Goal: Task Accomplishment & Management: Manage account settings

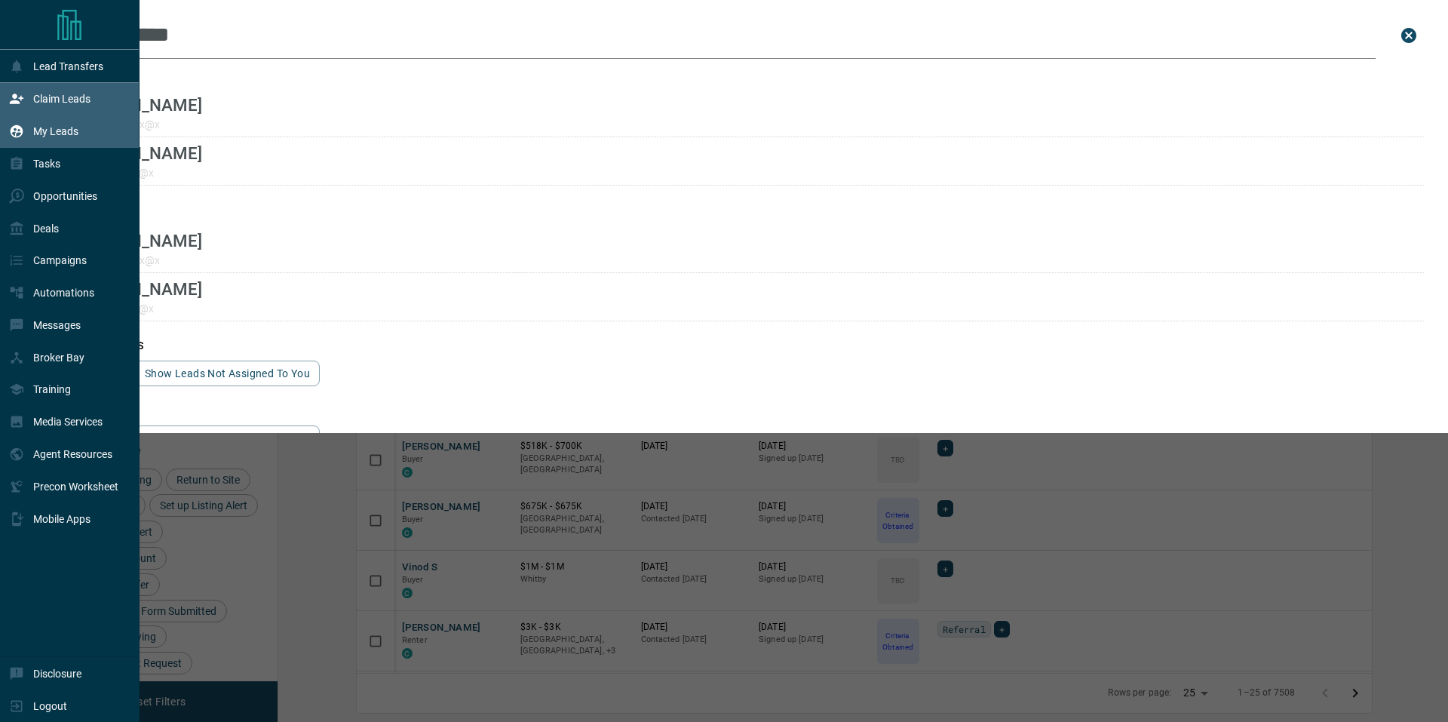
scroll to position [575, 1151]
click at [65, 96] on p "Claim Leads" at bounding box center [61, 99] width 57 height 12
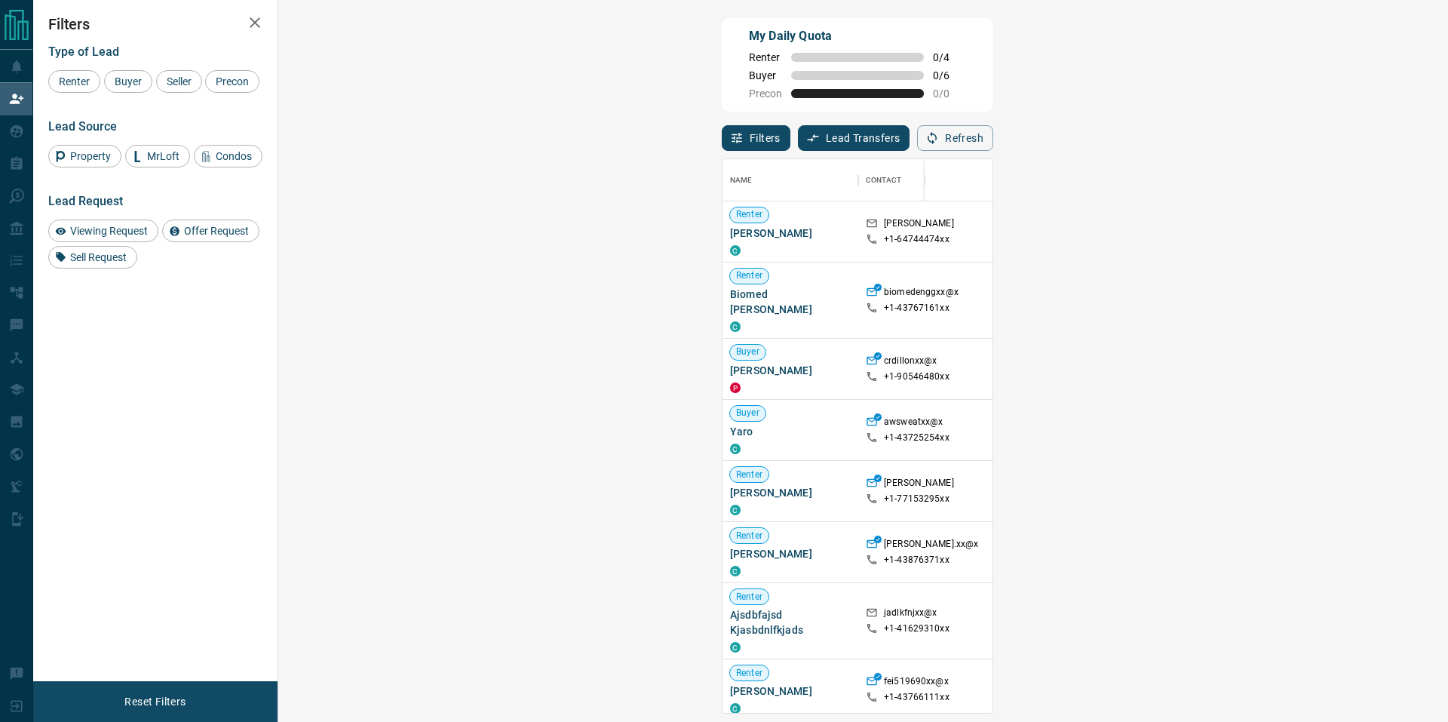
scroll to position [541, 1126]
click at [127, 84] on span "Buyer" at bounding box center [128, 81] width 38 height 12
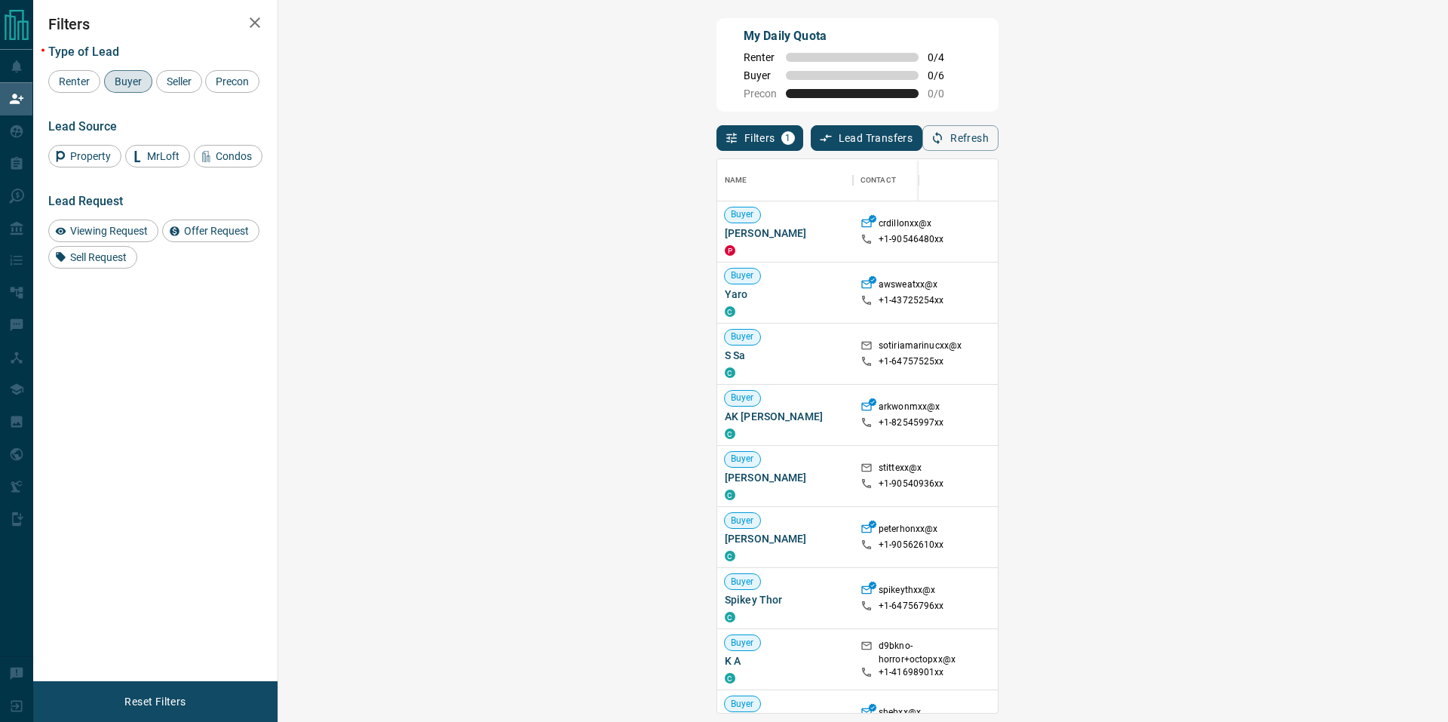
drag, startPoint x: 1386, startPoint y: 237, endPoint x: 1363, endPoint y: 248, distance: 25.3
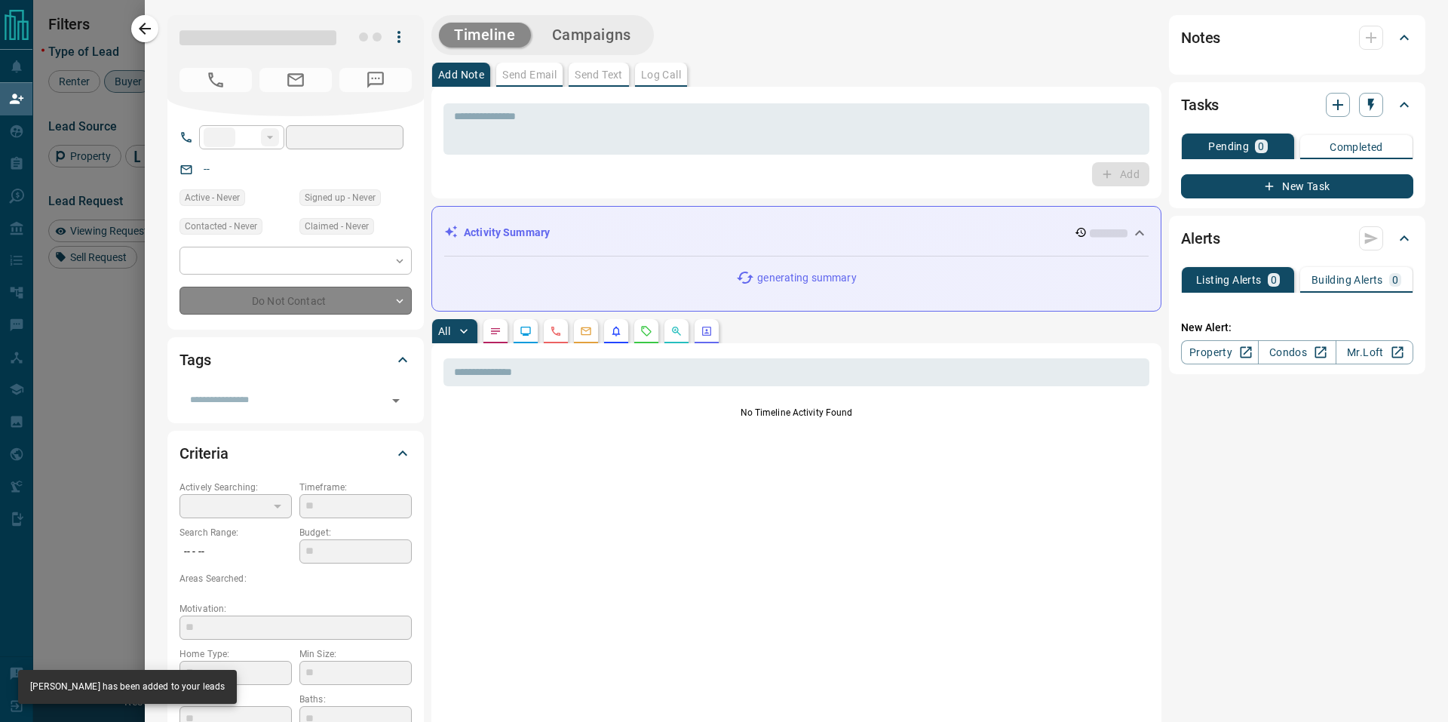
type input "**"
type input "**********"
type input "**"
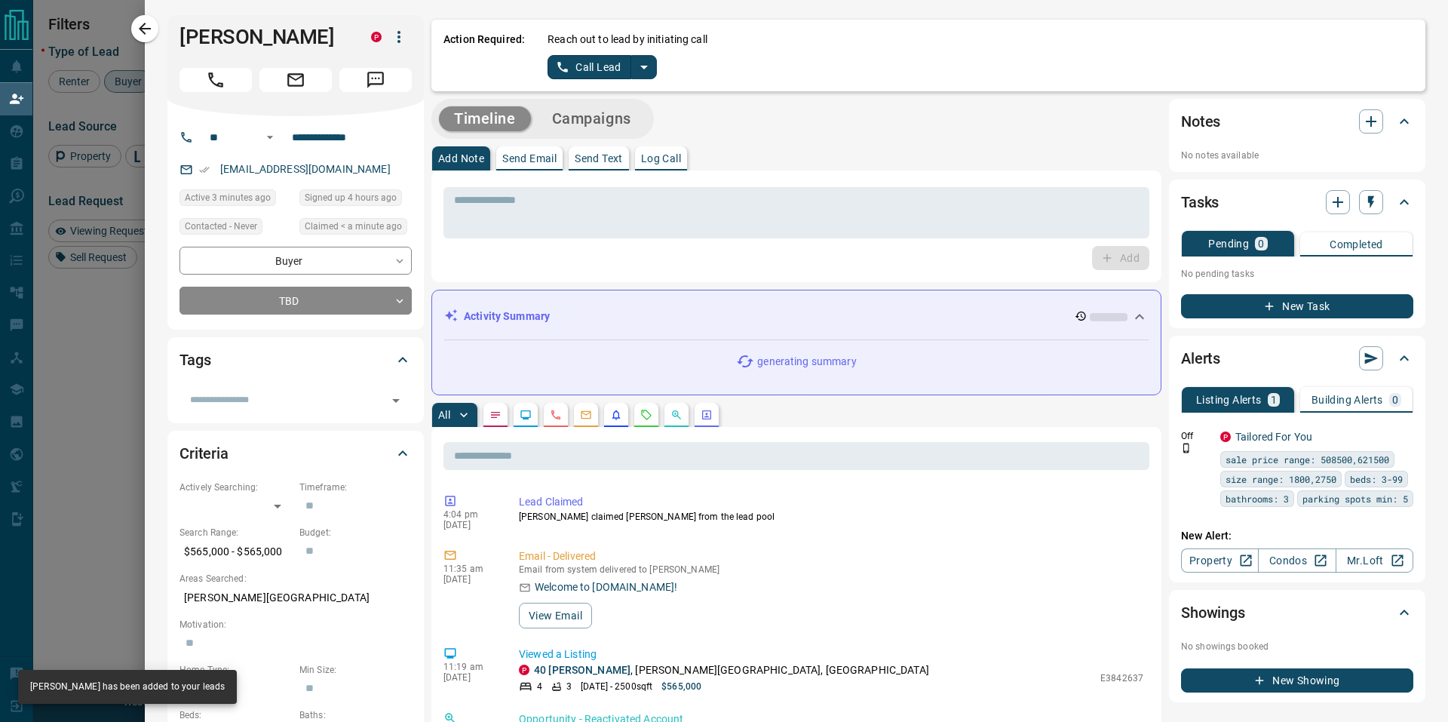
click at [646, 66] on icon "split button" at bounding box center [644, 67] width 18 height 18
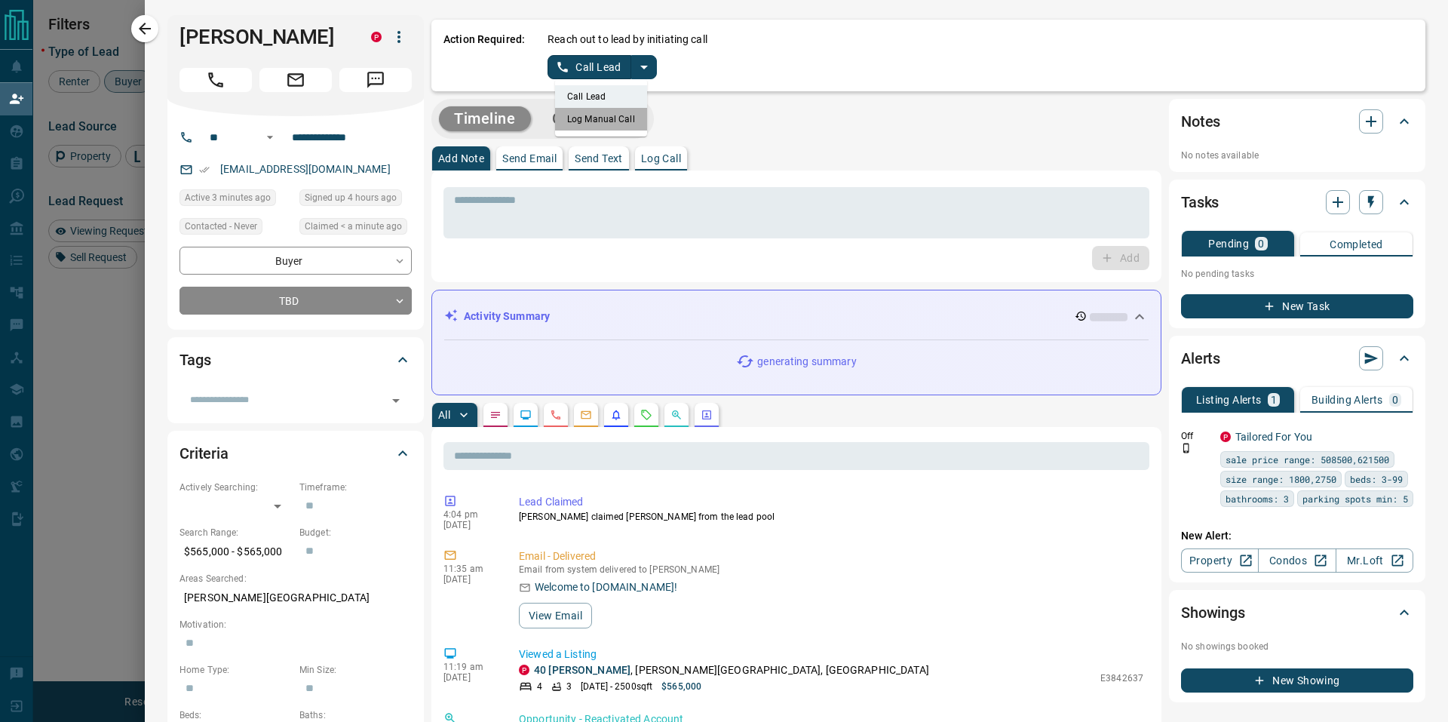
click at [602, 121] on li "Log Manual Call" at bounding box center [601, 119] width 92 height 23
click at [582, 66] on button "Log Manual Call" at bounding box center [597, 67] width 100 height 24
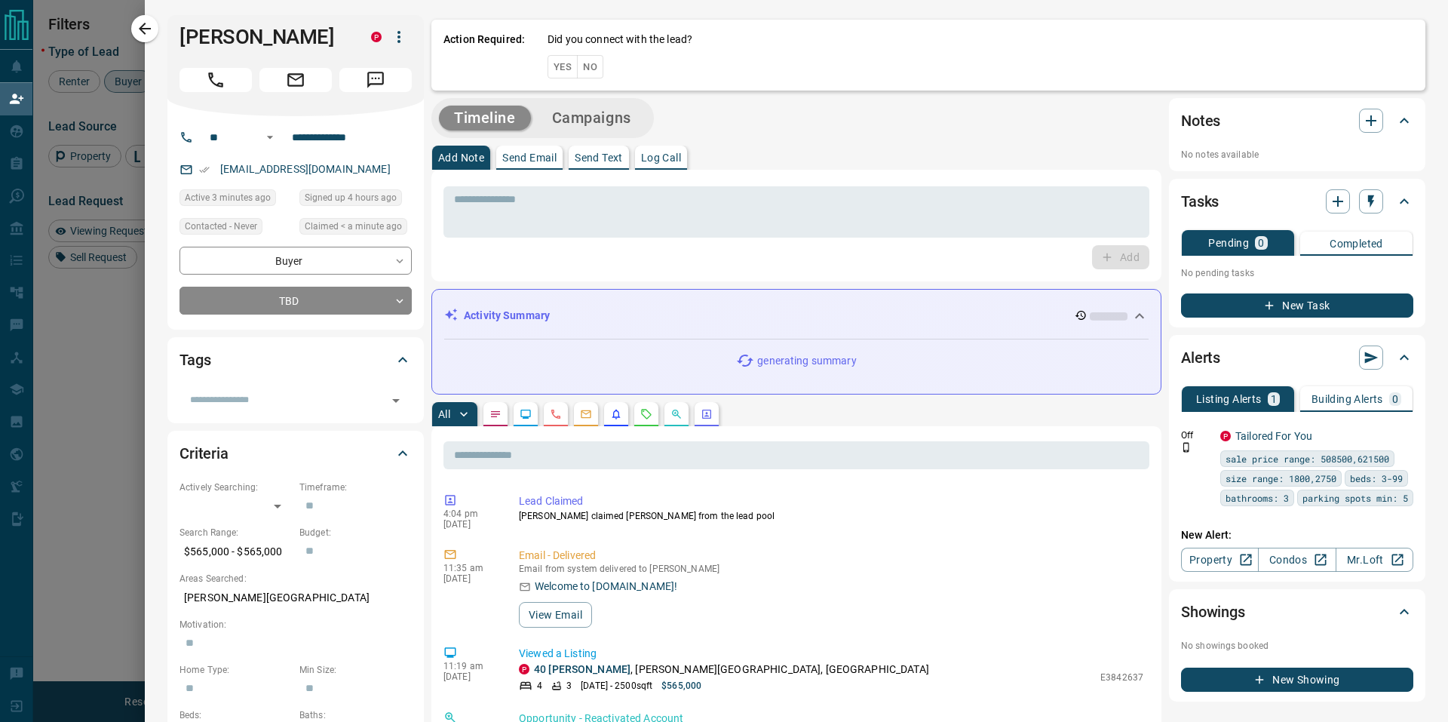
click at [559, 65] on button "Yes" at bounding box center [562, 66] width 30 height 23
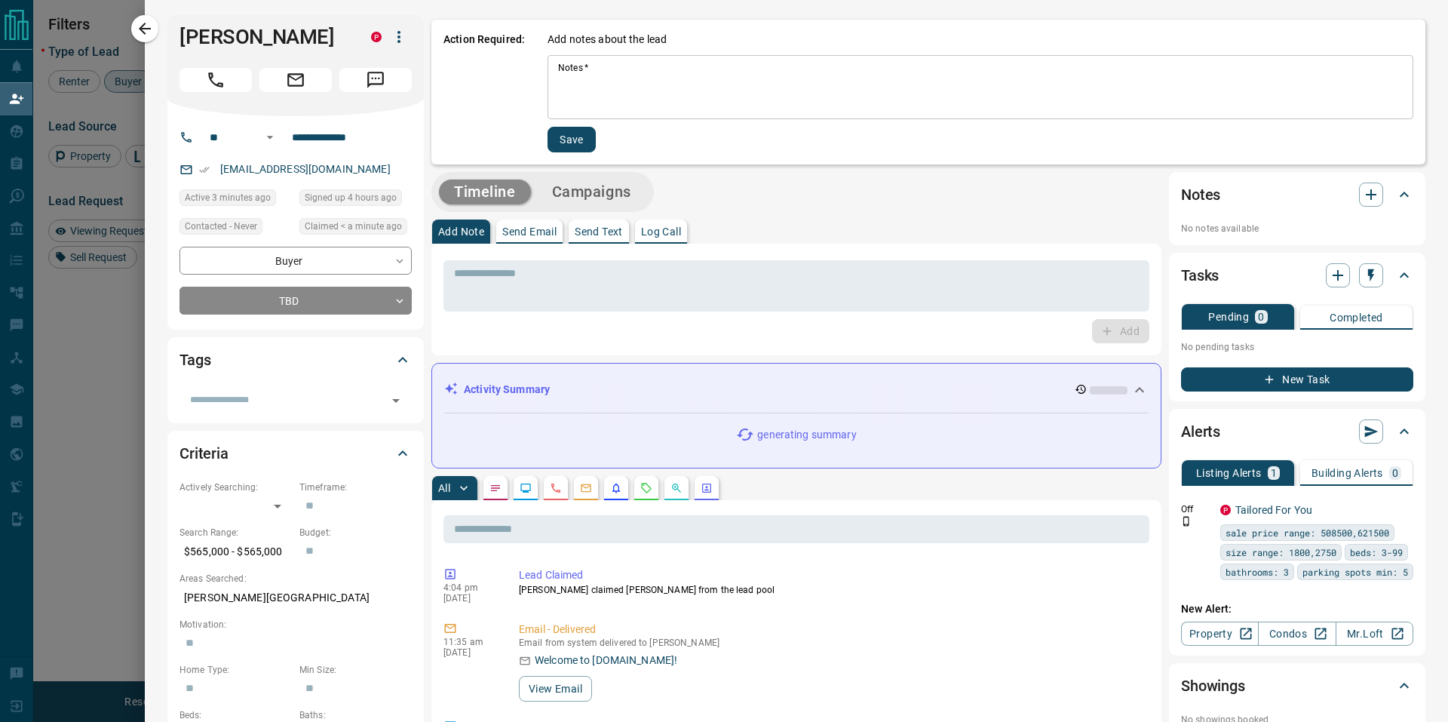
click at [602, 87] on textarea "Notes   *" at bounding box center [980, 87] width 844 height 51
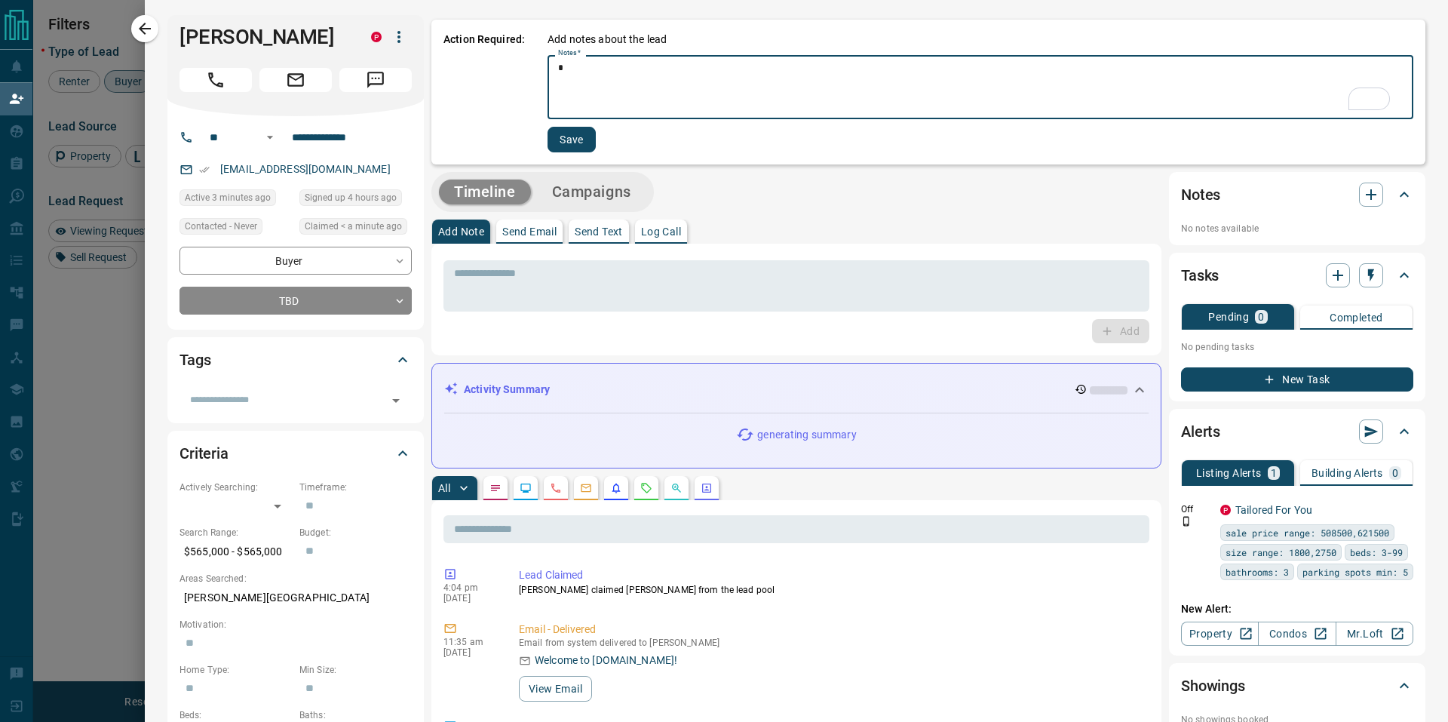
type textarea "*"
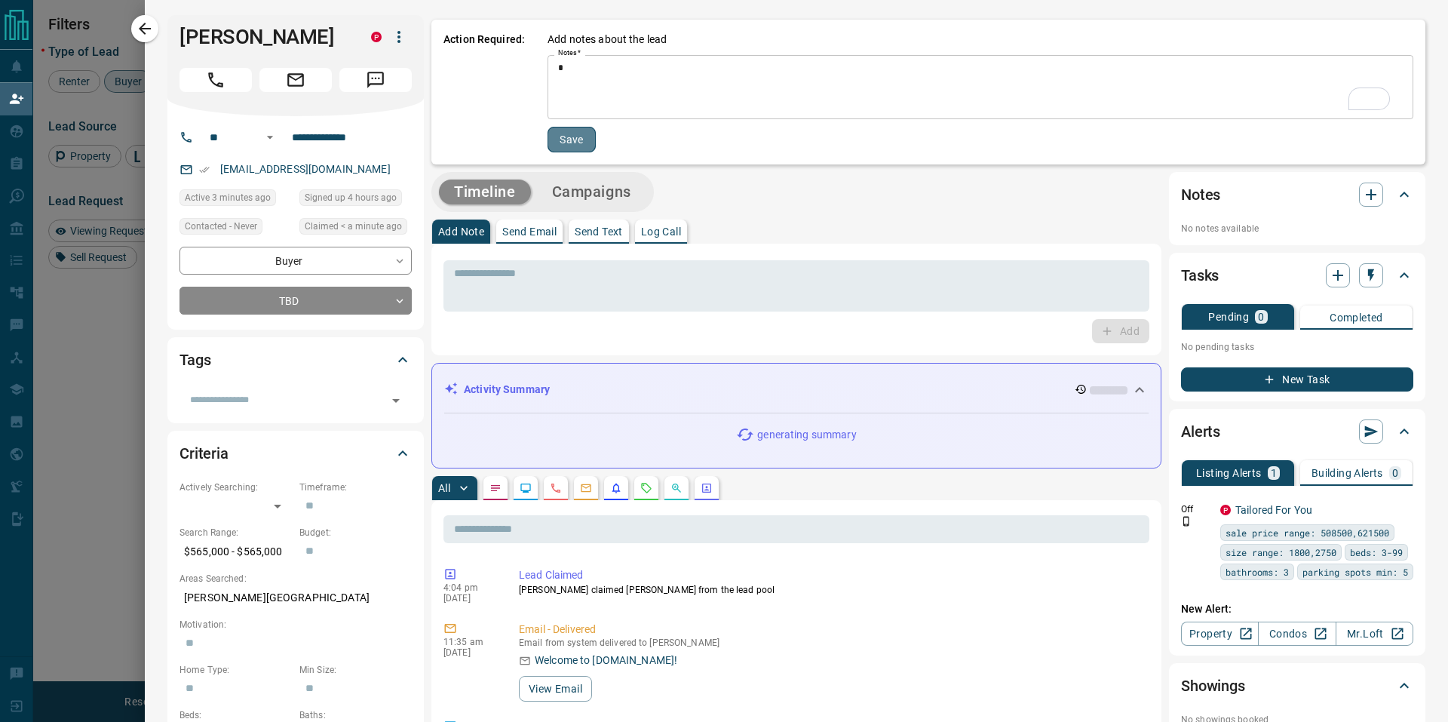
click at [581, 136] on button "Save" at bounding box center [571, 140] width 48 height 26
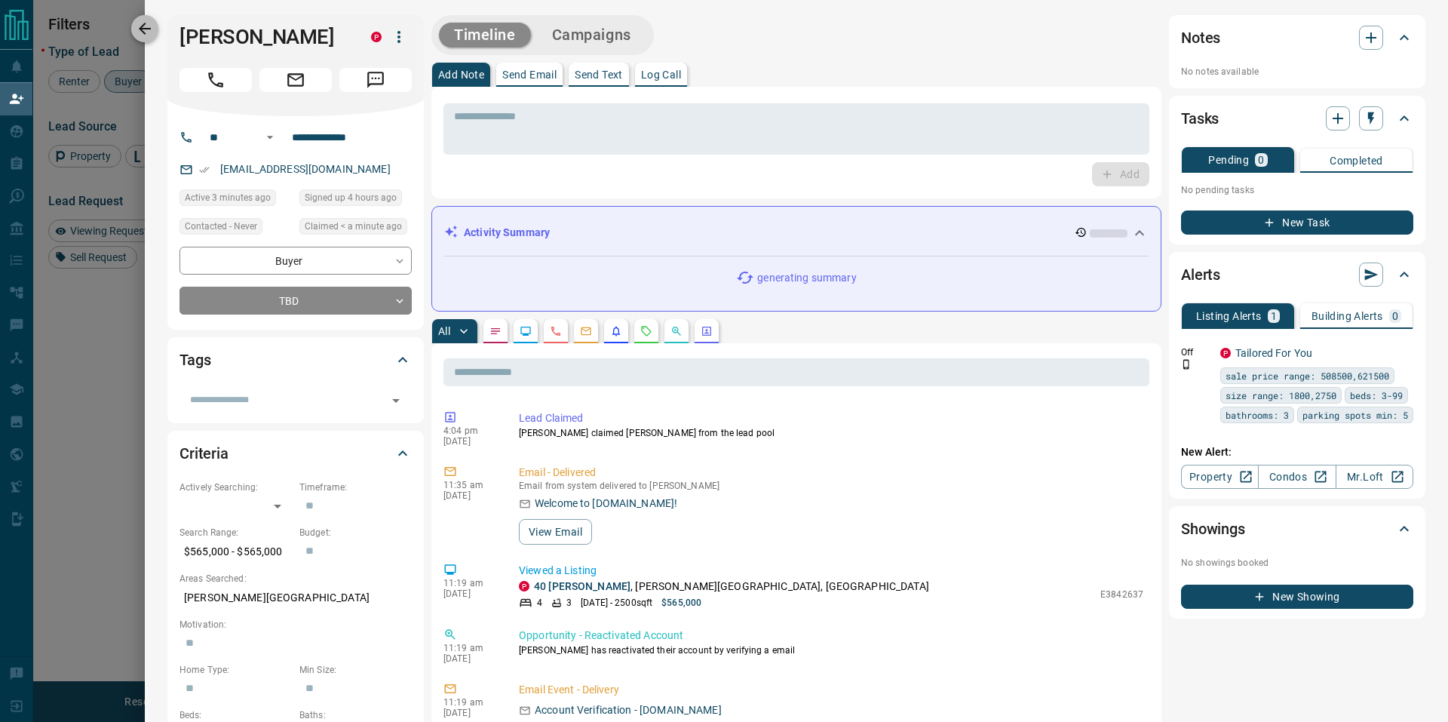
click at [149, 19] on button "button" at bounding box center [144, 28] width 27 height 27
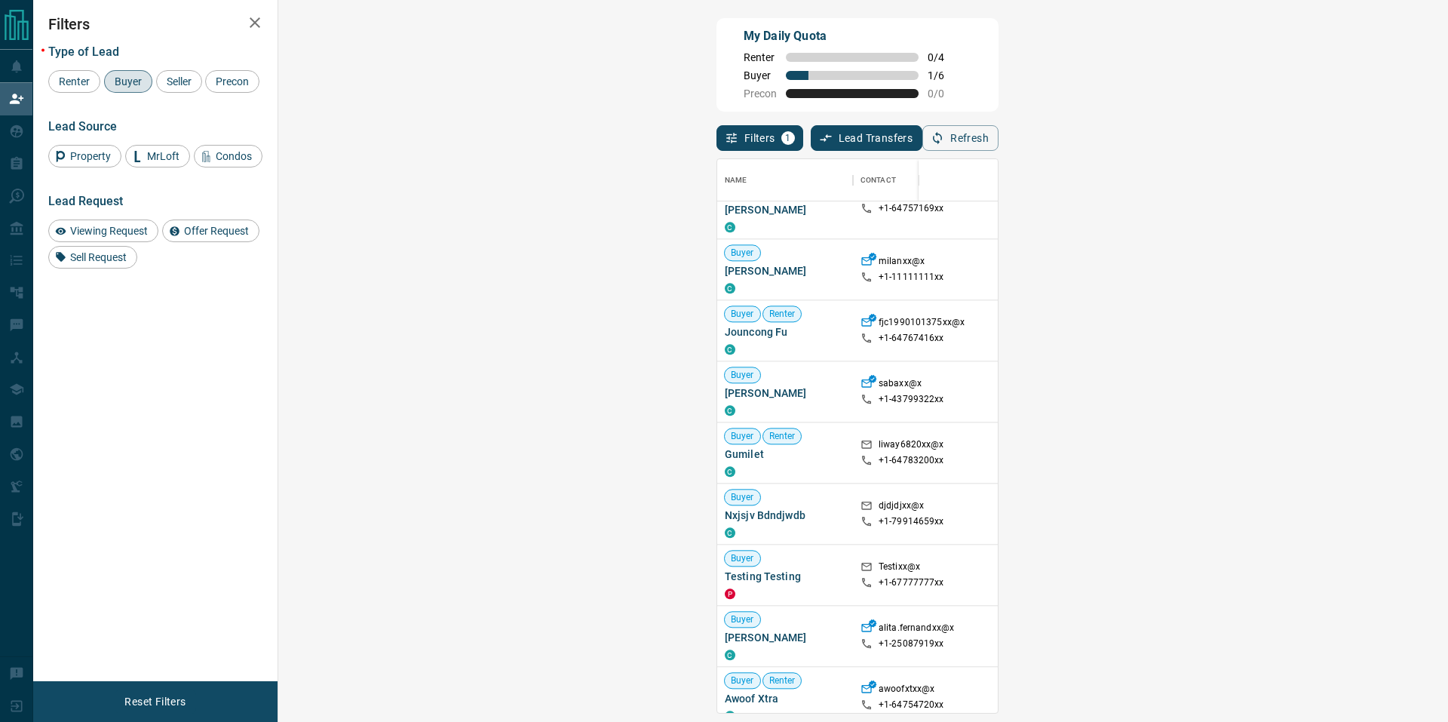
scroll to position [0, 0]
